Goal: Navigation & Orientation: Find specific page/section

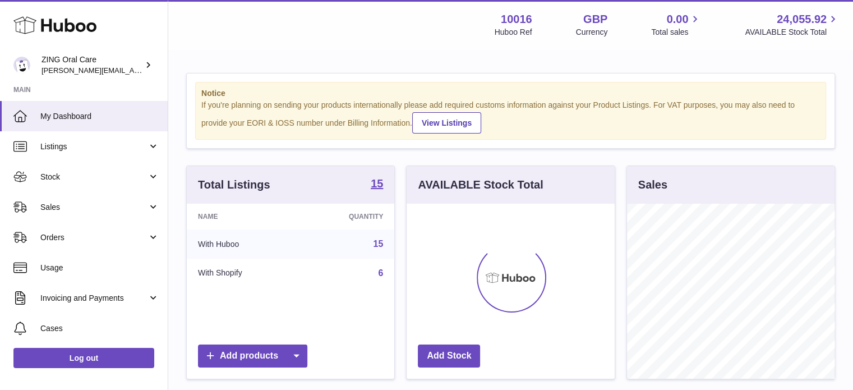
scroll to position [175, 208]
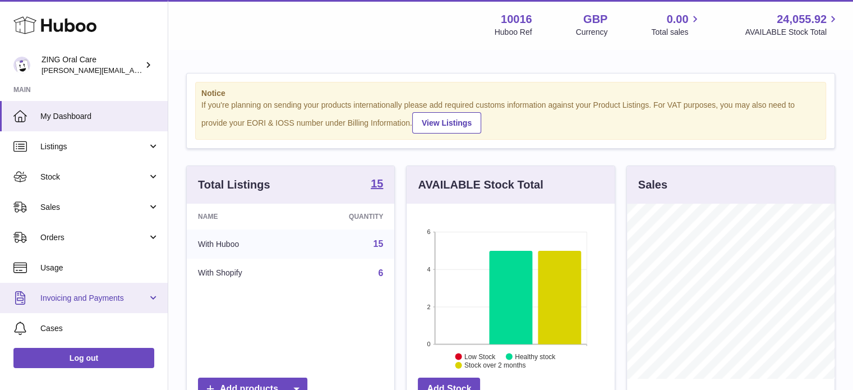
click at [148, 300] on link "Invoicing and Payments" at bounding box center [84, 298] width 168 height 30
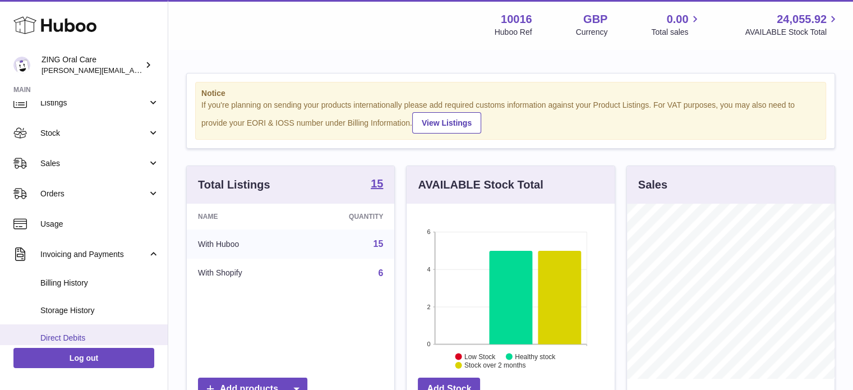
scroll to position [56, 0]
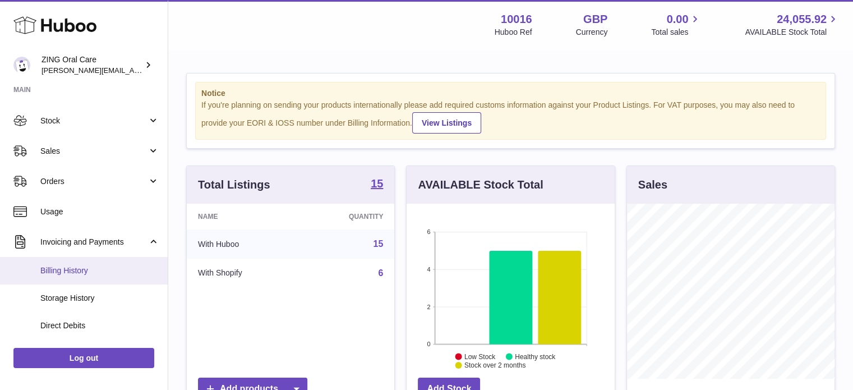
click at [66, 264] on link "Billing History" at bounding box center [84, 270] width 168 height 27
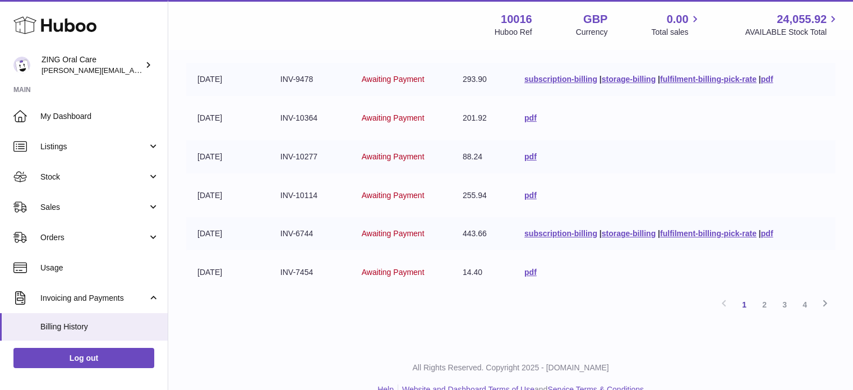
scroll to position [337, 0]
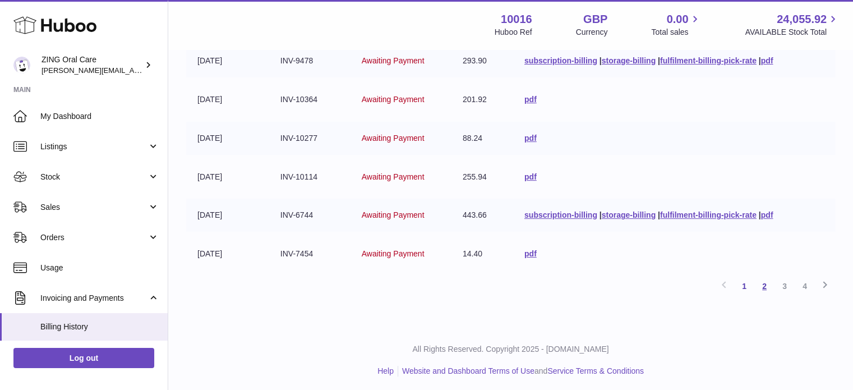
click at [766, 284] on link "2" at bounding box center [765, 286] width 20 height 20
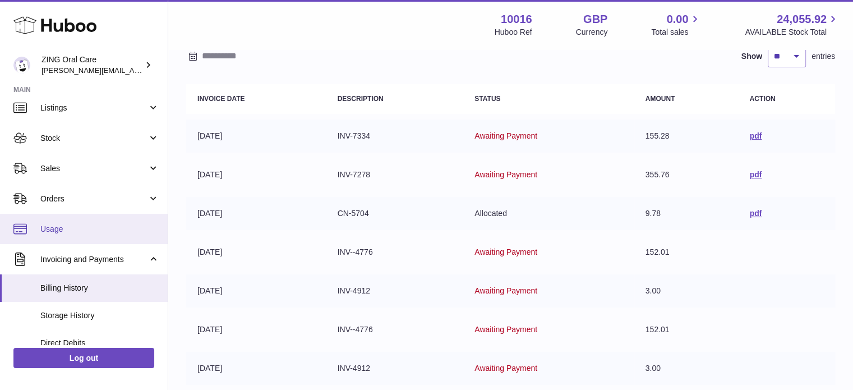
scroll to position [56, 0]
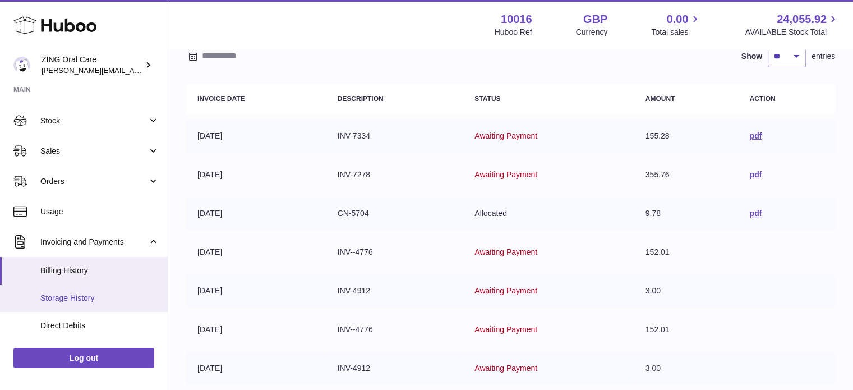
click at [82, 293] on span "Storage History" at bounding box center [99, 298] width 119 height 11
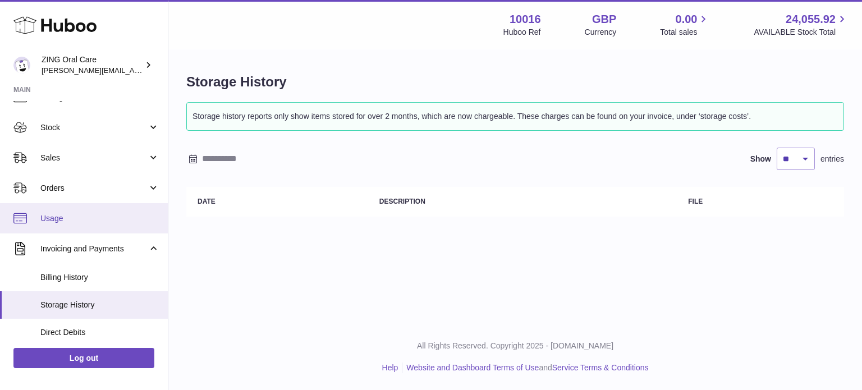
scroll to position [112, 0]
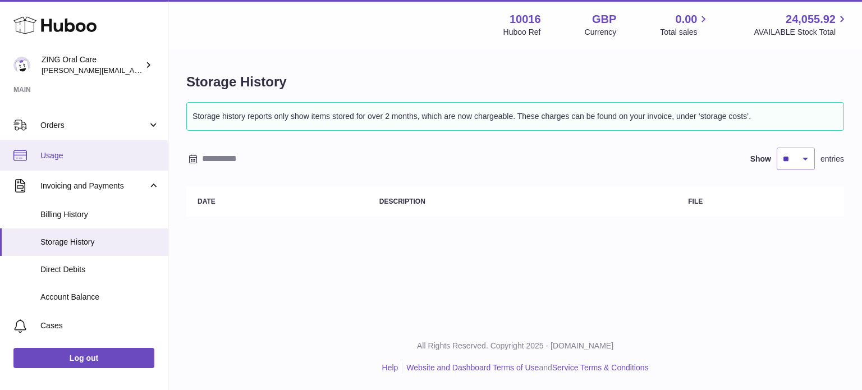
click at [79, 271] on span "Direct Debits" at bounding box center [99, 269] width 119 height 11
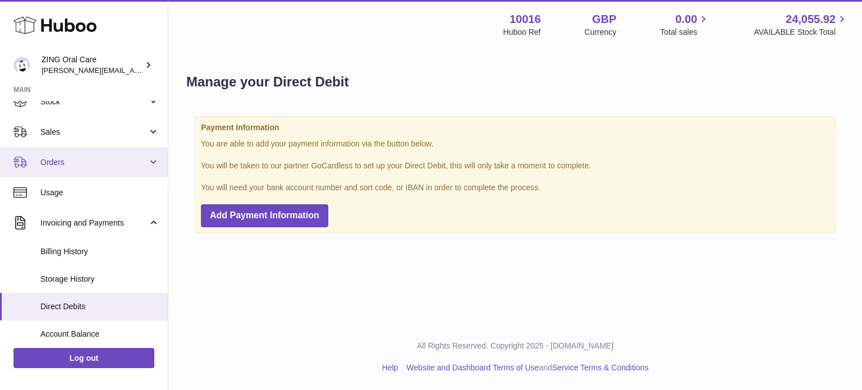
scroll to position [112, 0]
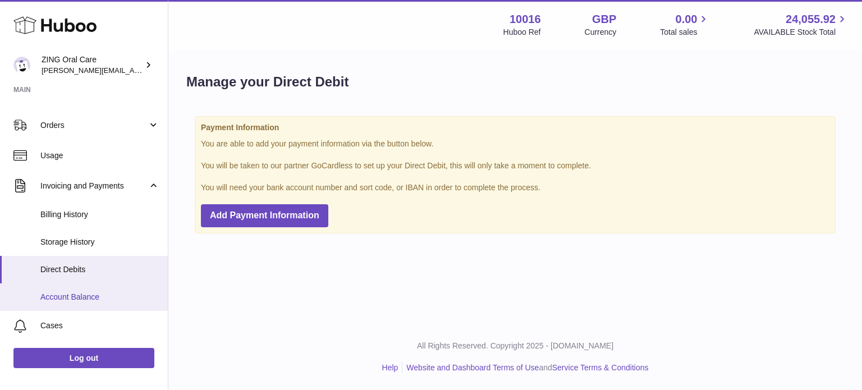
click at [88, 295] on span "Account Balance" at bounding box center [99, 297] width 119 height 11
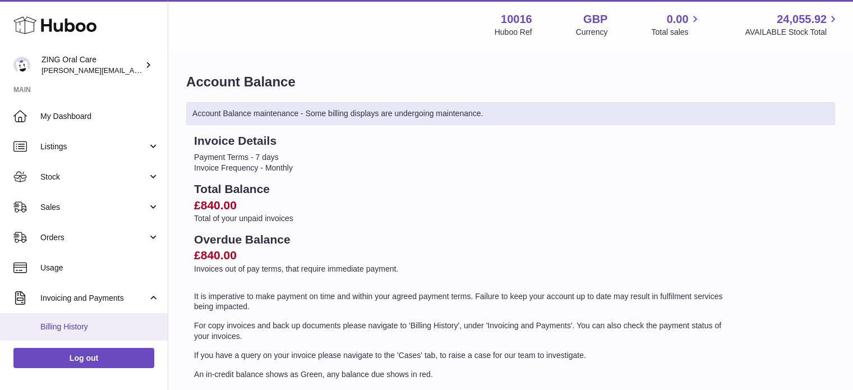
click at [76, 318] on link "Billing History" at bounding box center [84, 326] width 168 height 27
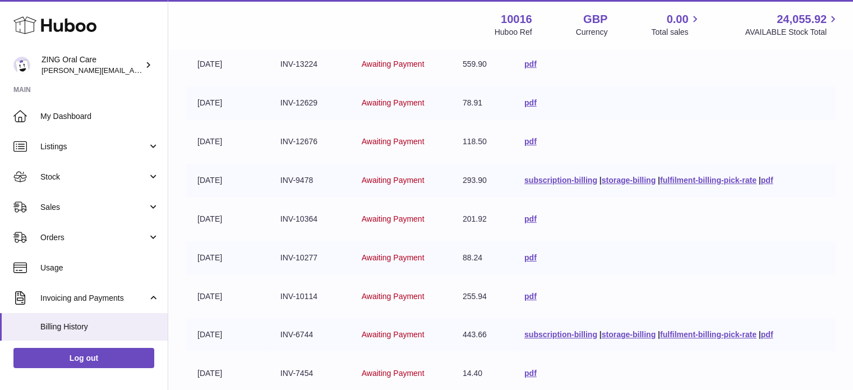
scroll to position [224, 0]
